Goal: Task Accomplishment & Management: Manage account settings

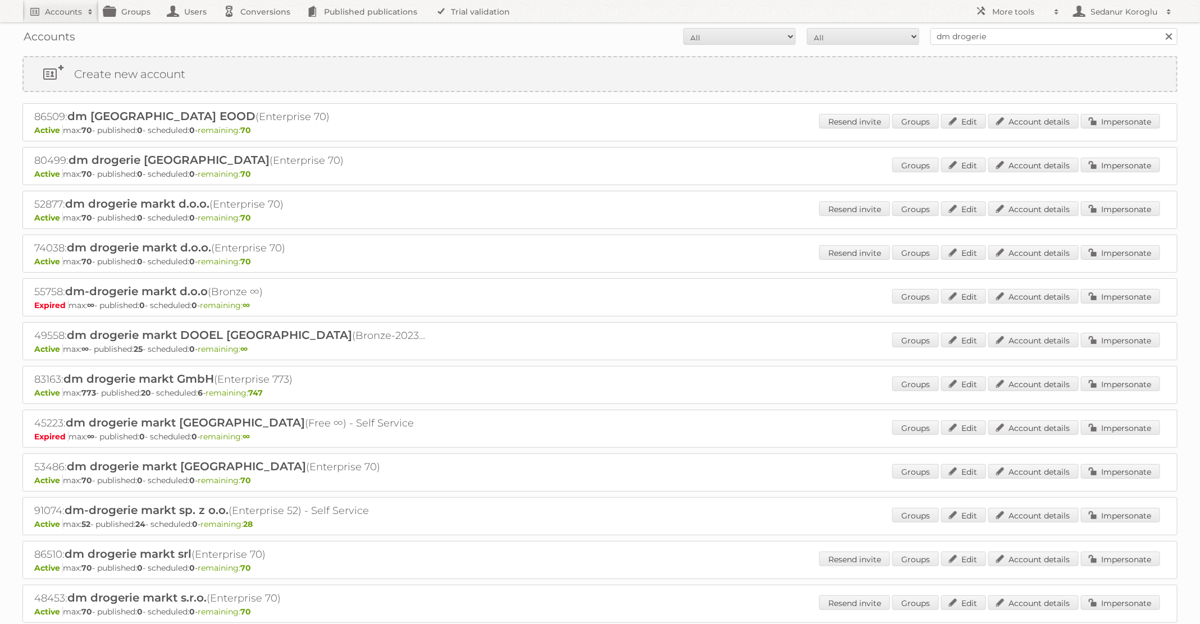
click at [842, 37] on form "All Active Expired Pending All Paid Trials Self service dm drogerie Search" at bounding box center [599, 36] width 1155 height 17
type input "Primera"
click at [1160, 28] on input "Search" at bounding box center [1168, 36] width 17 height 17
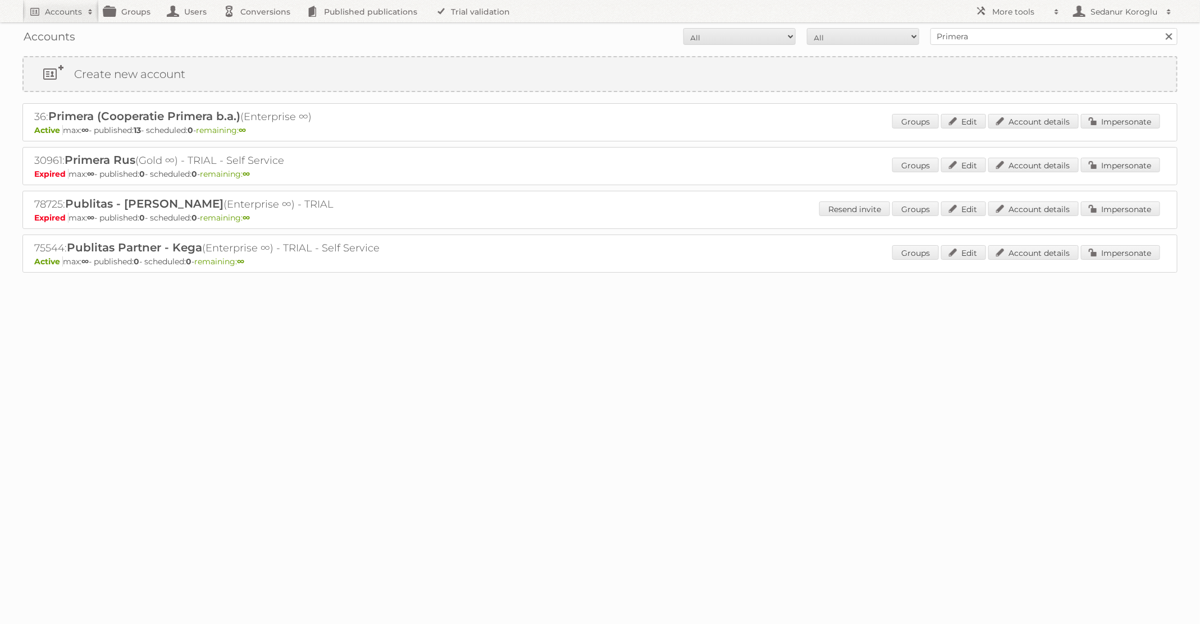
click at [1100, 128] on div "Groups Edit Account details Impersonate" at bounding box center [1026, 122] width 268 height 17
click at [1121, 119] on link "Impersonate" at bounding box center [1120, 121] width 79 height 15
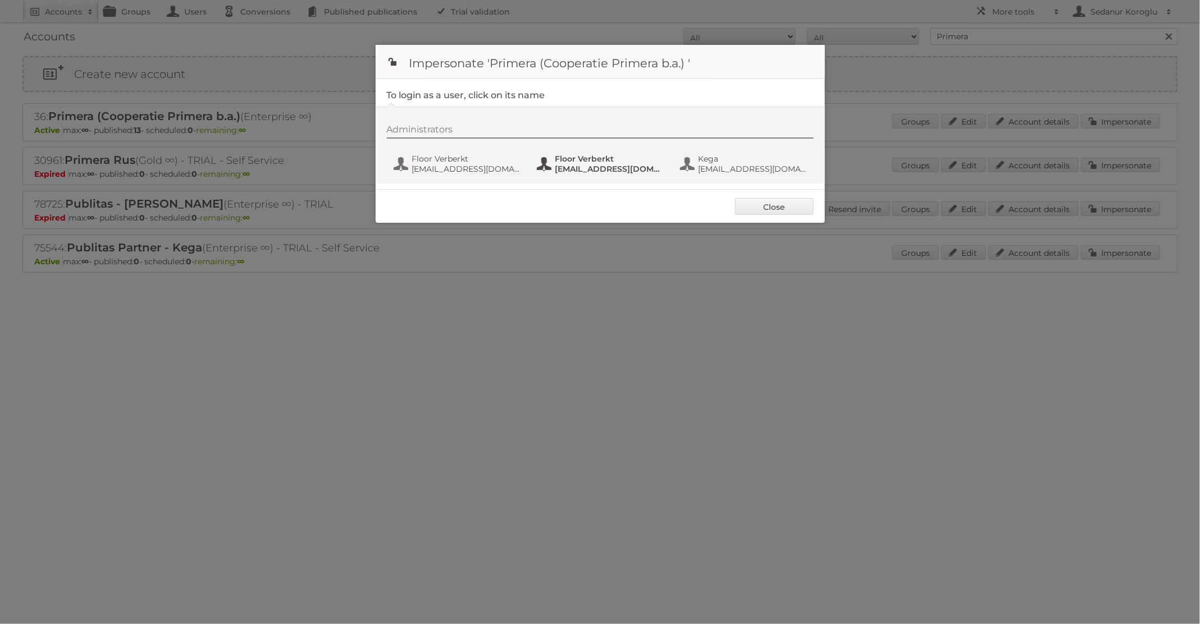
click at [596, 160] on span "Floor Verberkt" at bounding box center [609, 159] width 109 height 10
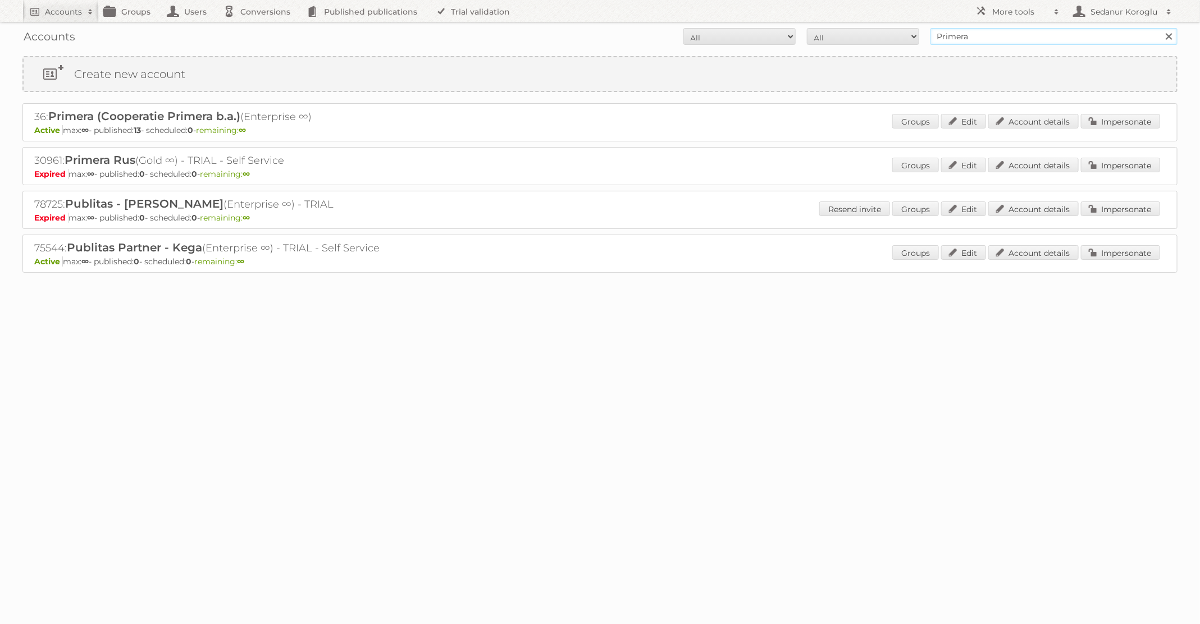
drag, startPoint x: 986, startPoint y: 37, endPoint x: 843, endPoint y: 37, distance: 142.6
click at [843, 38] on form "All Active Expired Pending All Paid Trials Self service Primera Search" at bounding box center [599, 36] width 1155 height 17
type input "dm drogerie"
click at [1160, 28] on input "Search" at bounding box center [1168, 36] width 17 height 17
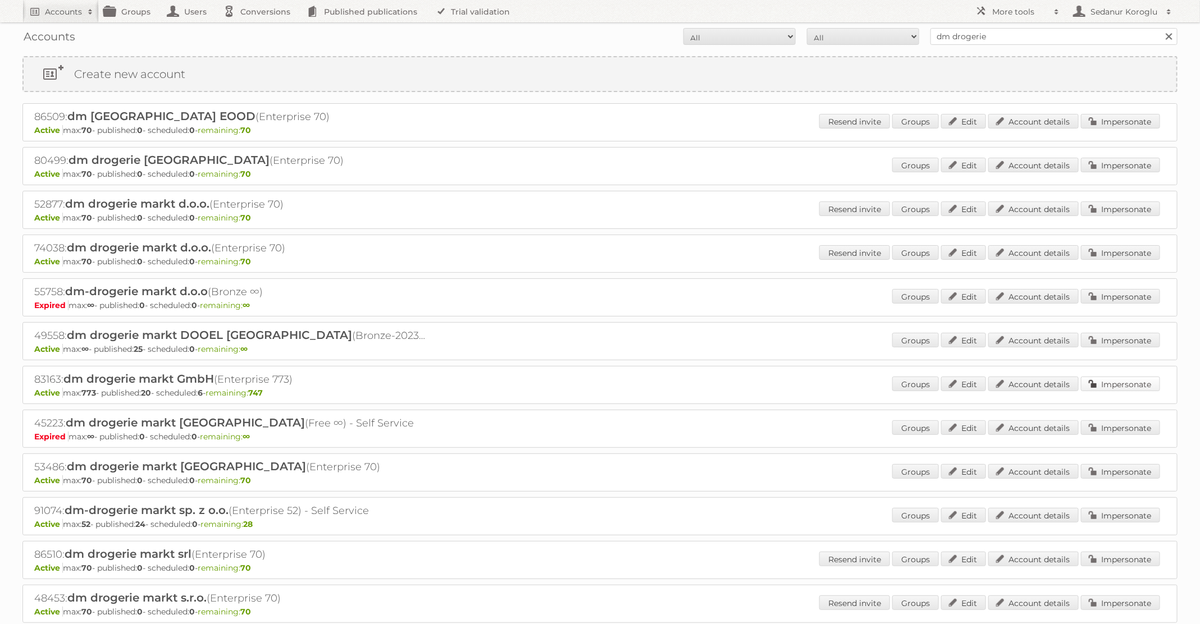
click at [1113, 377] on link "Impersonate" at bounding box center [1120, 384] width 79 height 15
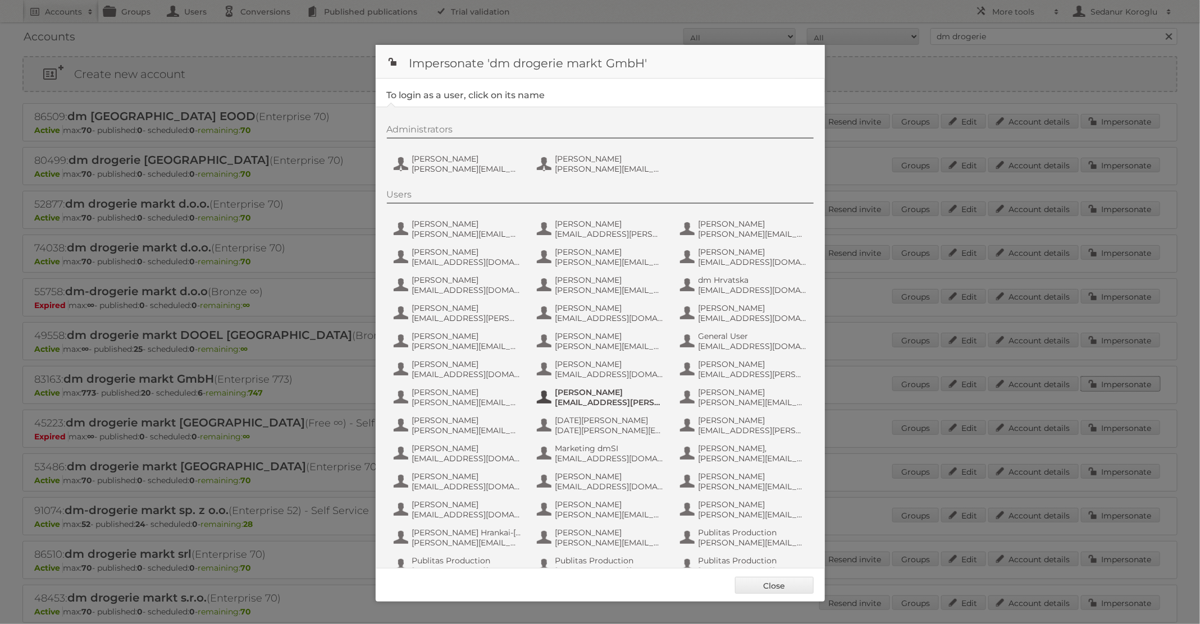
scroll to position [107, 0]
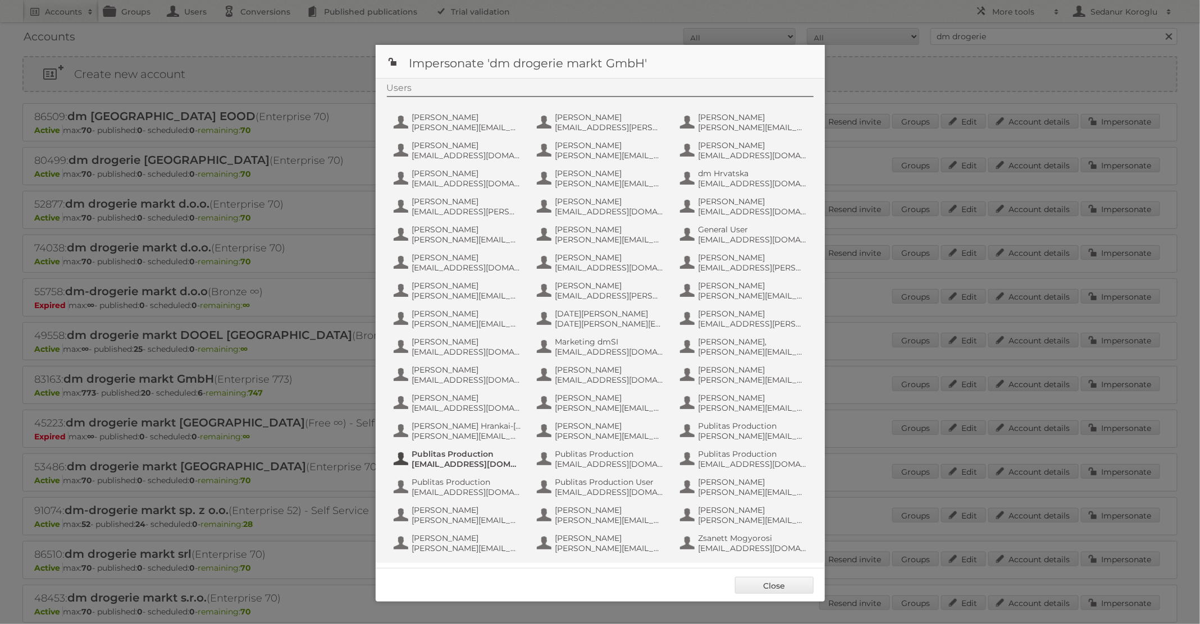
click at [418, 461] on span "fs+dmGmbH@publitas.com" at bounding box center [466, 464] width 109 height 10
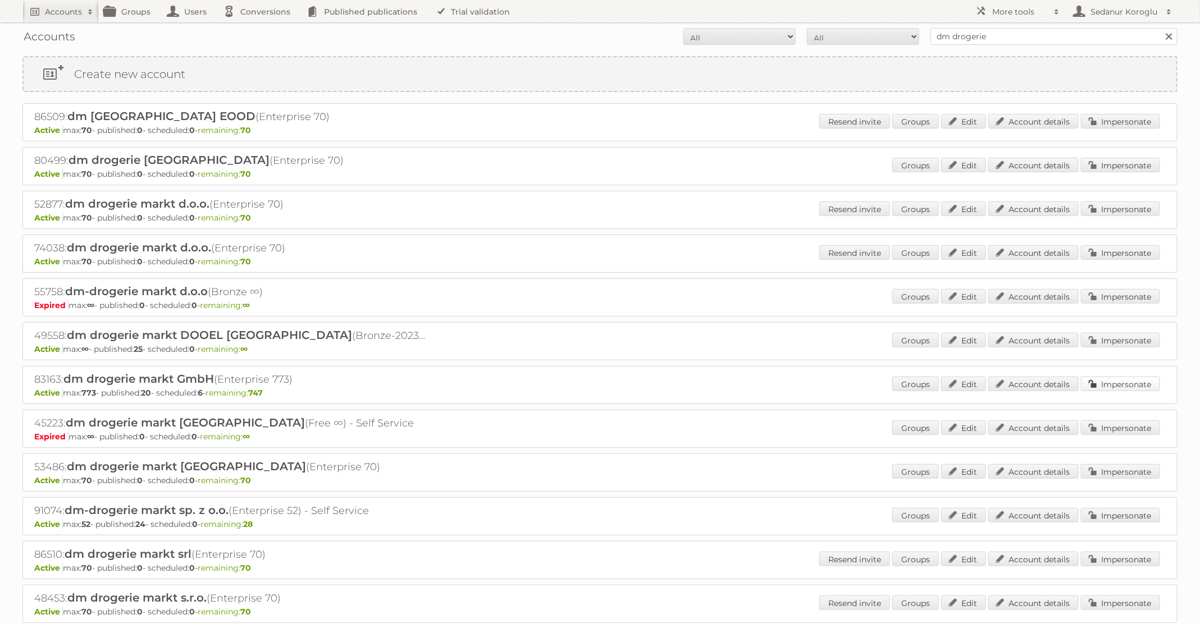
click at [1112, 380] on link "Impersonate" at bounding box center [1120, 384] width 79 height 15
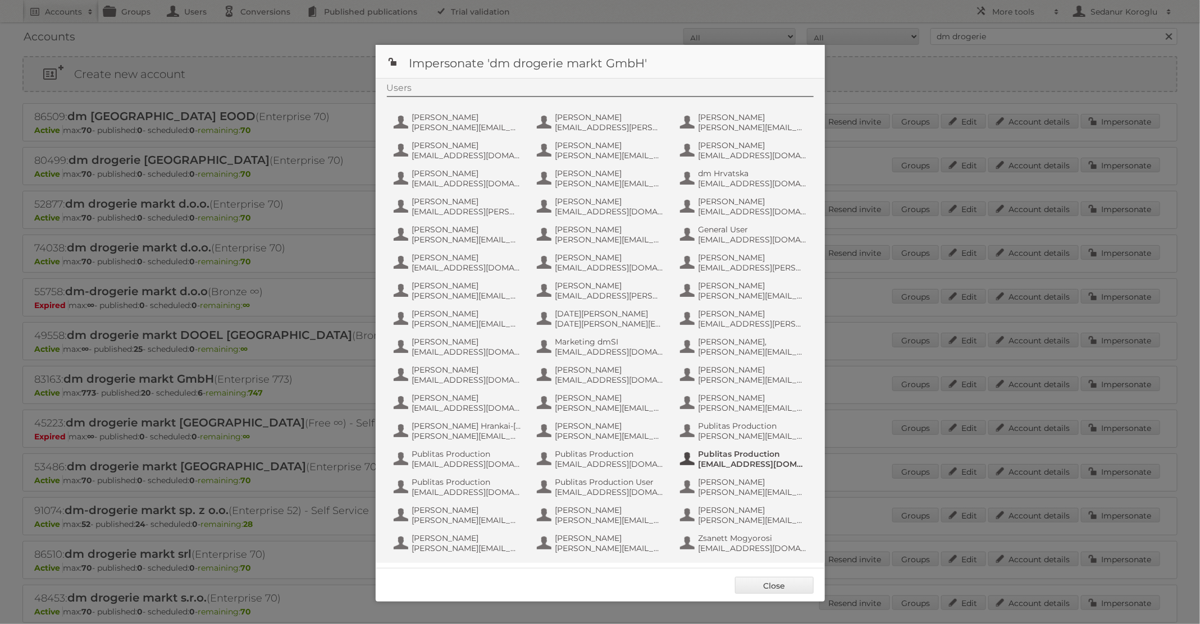
click at [769, 469] on button "Publitas Production fs+dmBulgaria@publitas.com" at bounding box center [745, 459] width 132 height 22
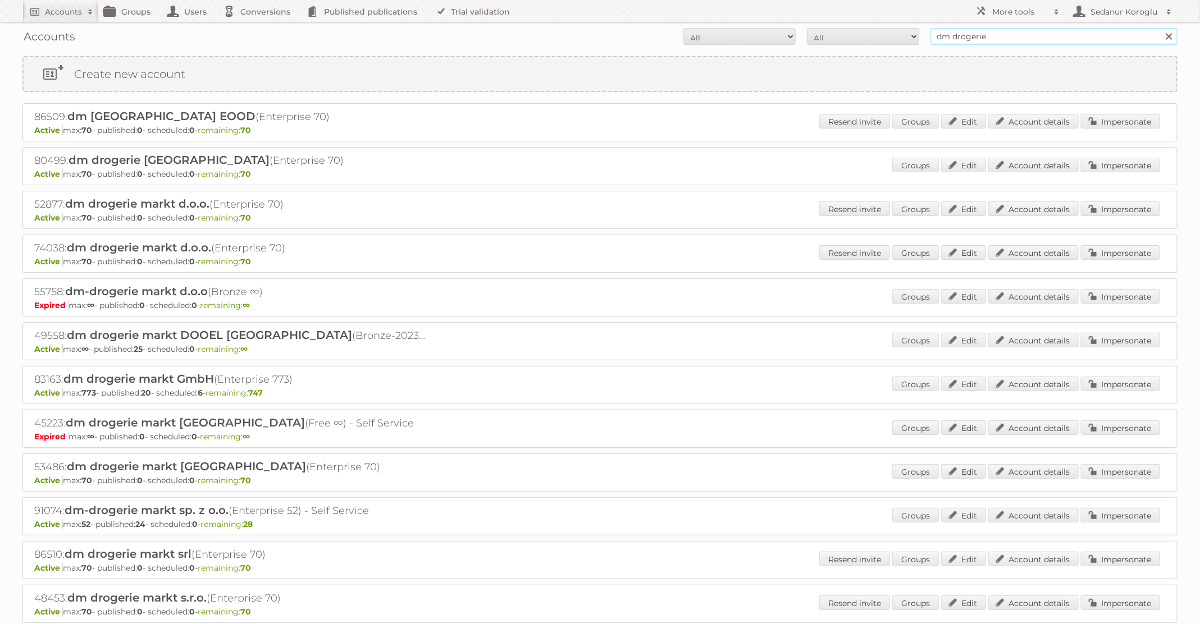
drag, startPoint x: 993, startPoint y: 37, endPoint x: 885, endPoint y: 34, distance: 108.4
click at [884, 35] on form "All Active Expired Pending All Paid Trials Self service dm drogerie Search" at bounding box center [599, 36] width 1155 height 17
type input "Primera"
click at [1160, 28] on input "Search" at bounding box center [1168, 36] width 17 height 17
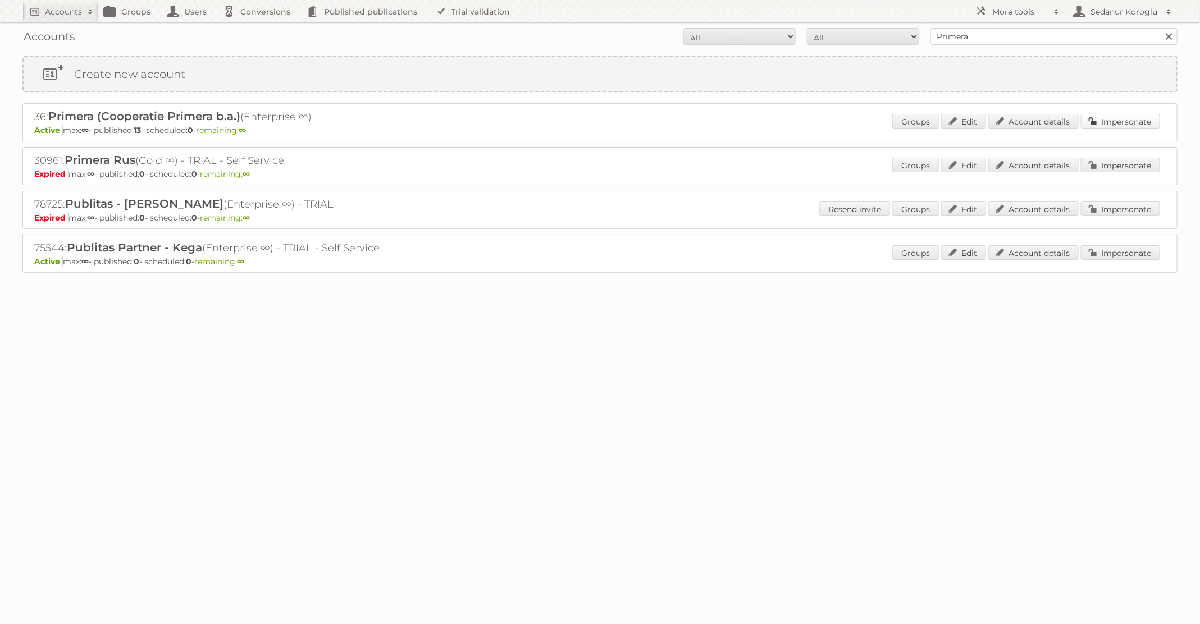
click at [1094, 122] on link "Impersonate" at bounding box center [1120, 121] width 79 height 15
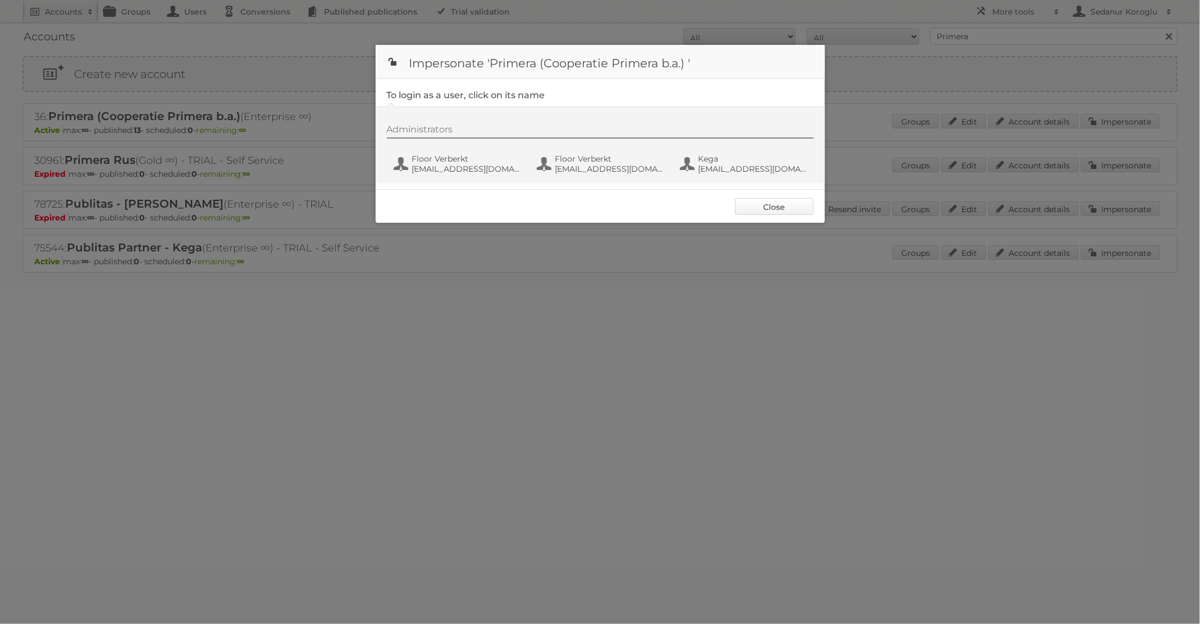
click at [748, 211] on link "Close" at bounding box center [774, 206] width 79 height 17
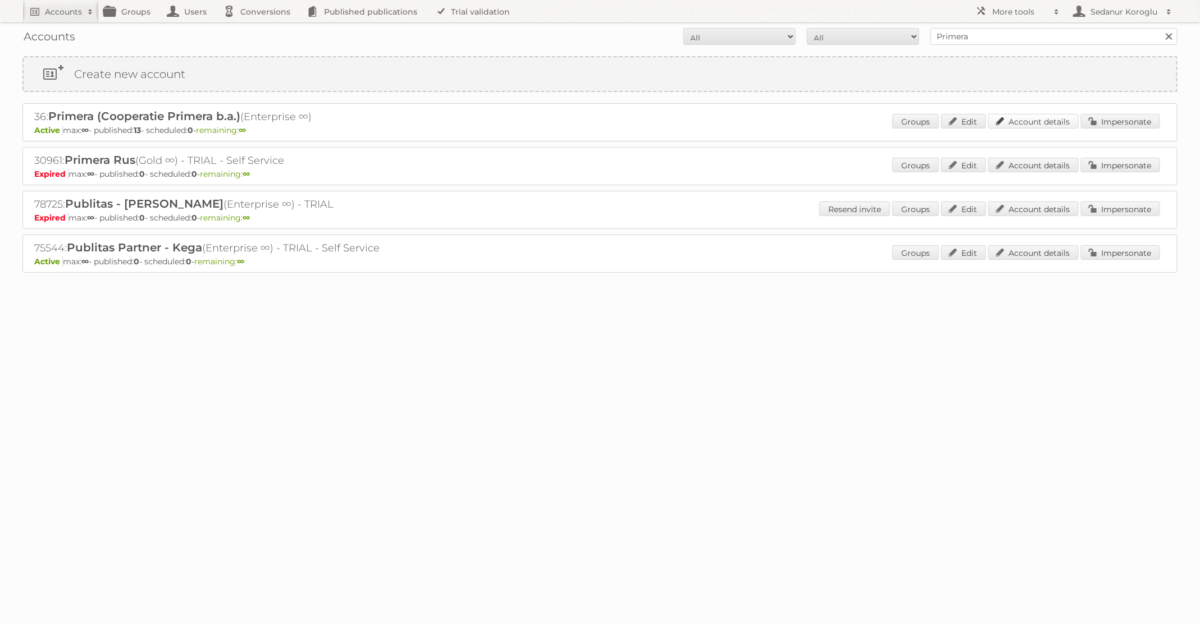
click at [1020, 118] on link "Account details" at bounding box center [1033, 121] width 90 height 15
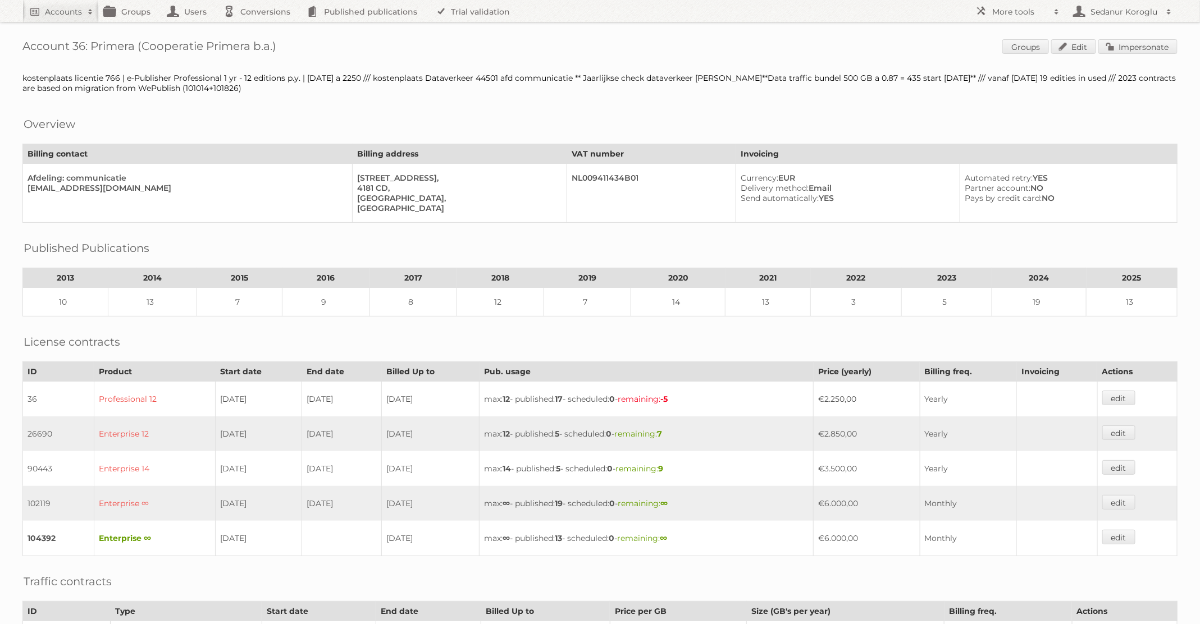
click at [670, 50] on h1 "Account 36: Primera (Cooperatie Primera b.a.) Groups Edit Impersonate" at bounding box center [599, 47] width 1155 height 17
click at [62, 12] on h2 "Accounts" at bounding box center [63, 11] width 37 height 11
click at [60, 54] on link "Advanced Search" at bounding box center [151, 59] width 257 height 17
